Goal: Check status: Check status

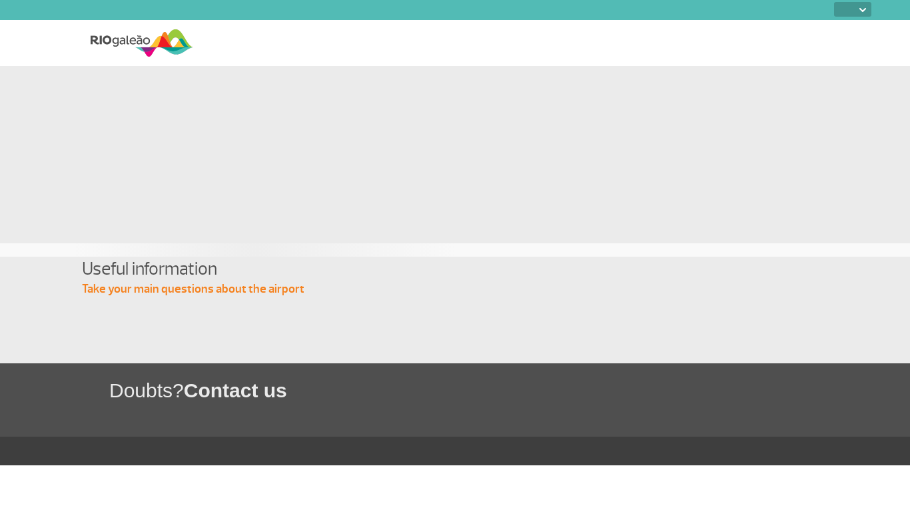
select select
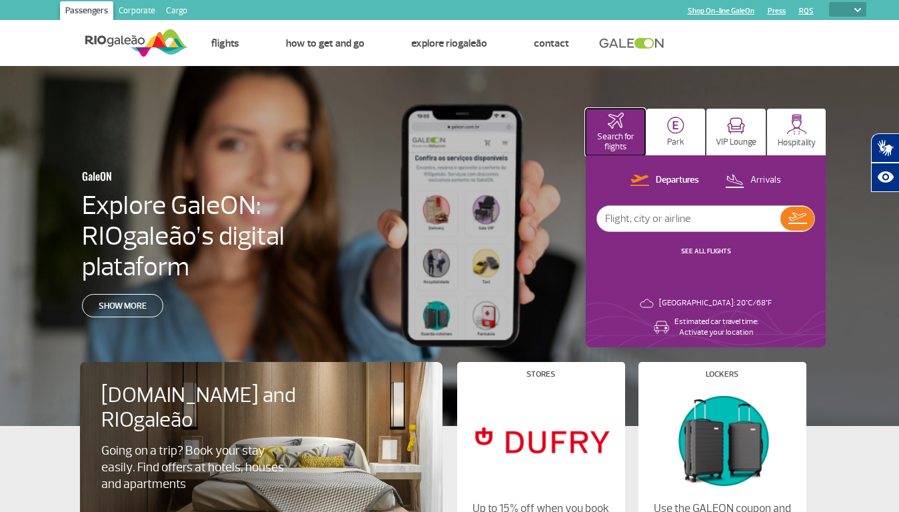
click at [615, 132] on p "Search for flights" at bounding box center [615, 142] width 46 height 20
click at [675, 132] on img at bounding box center [675, 125] width 17 height 17
click at [735, 132] on img at bounding box center [736, 125] width 18 height 17
click at [796, 132] on img at bounding box center [796, 124] width 21 height 21
click at [665, 181] on p "Departures" at bounding box center [676, 180] width 43 height 13
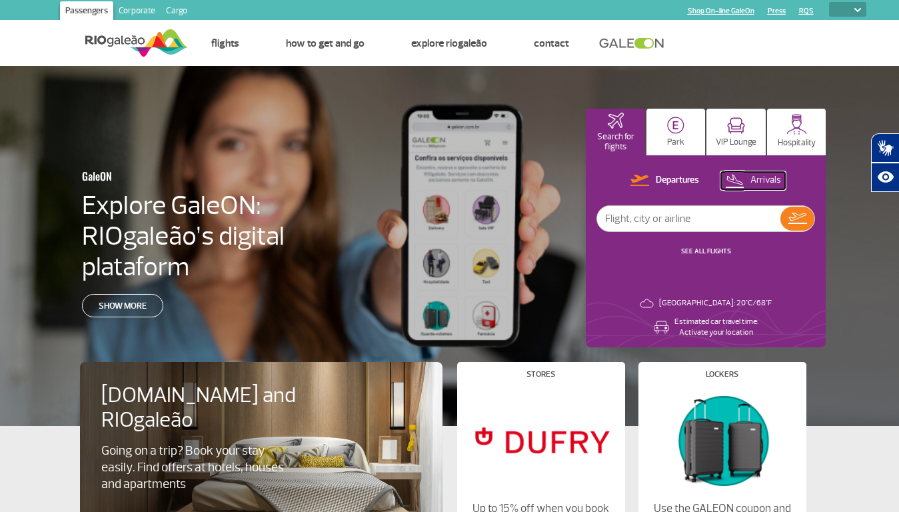
click at [753, 181] on p "Arrivals" at bounding box center [765, 180] width 31 height 13
click at [797, 218] on img at bounding box center [797, 217] width 19 height 11
